Goal: Task Accomplishment & Management: Understand process/instructions

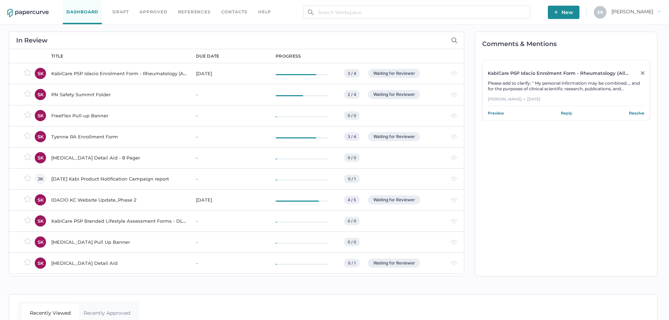
click at [90, 99] on div "PN Safety Summit Folder" at bounding box center [119, 94] width 136 height 8
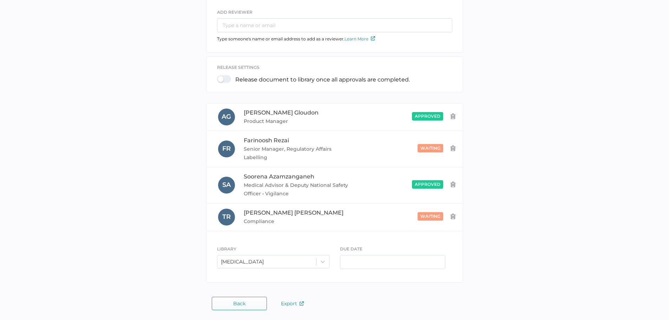
scroll to position [78, 0]
